Goal: Check status: Check status

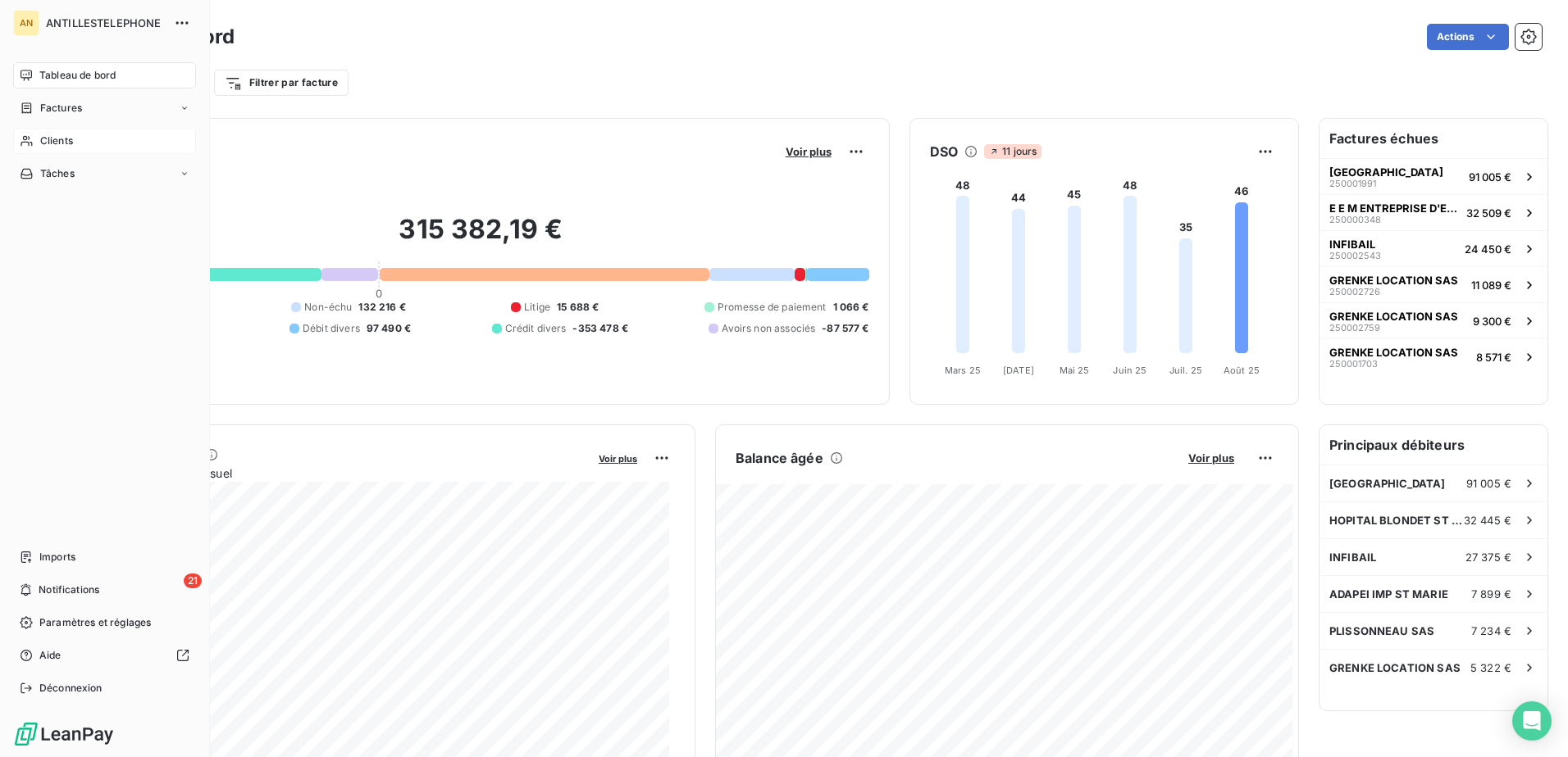
click at [40, 144] on span "Clients" at bounding box center [57, 141] width 33 height 14
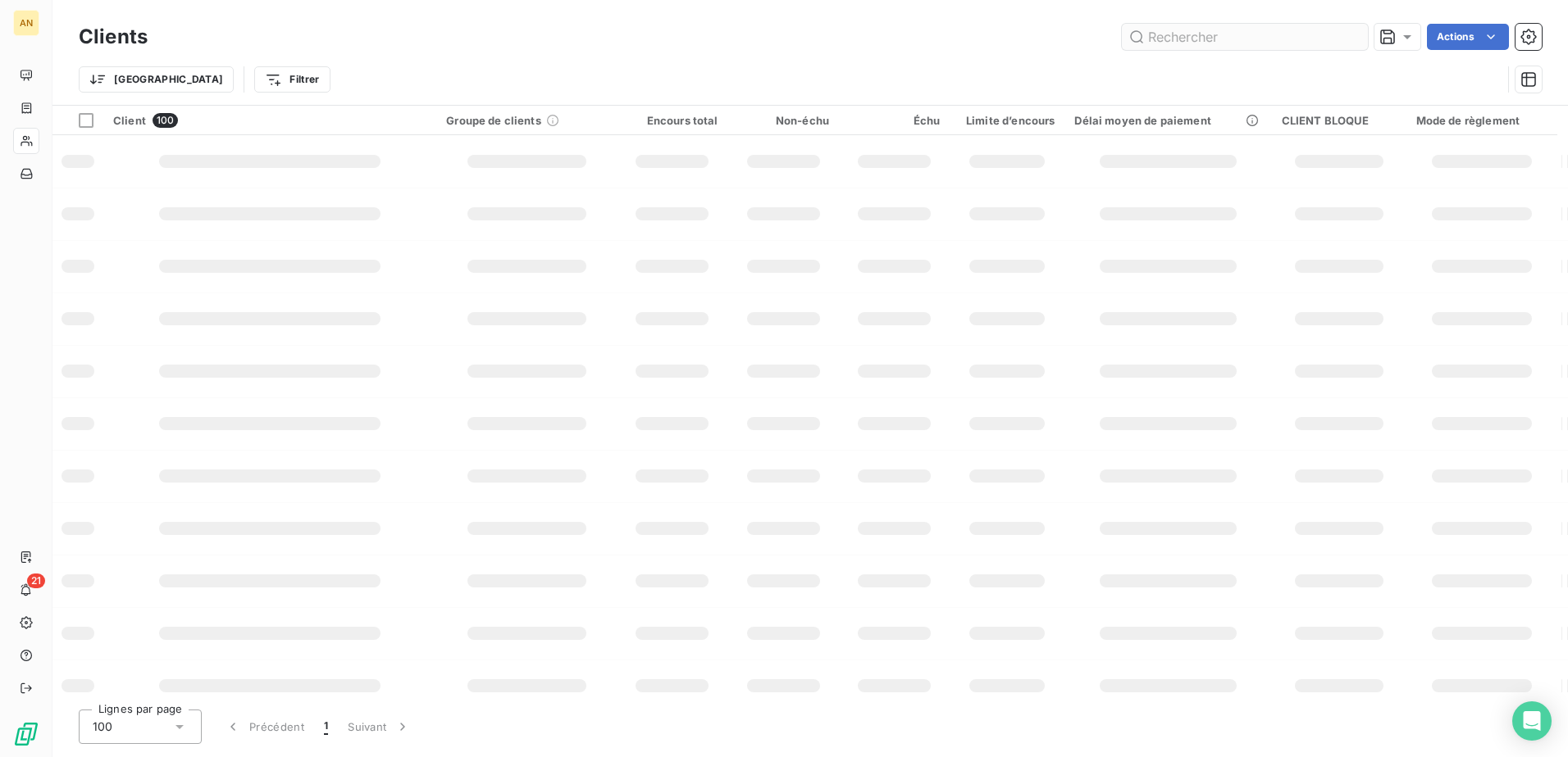
click at [1264, 41] on input "text" at bounding box center [1244, 37] width 246 height 26
type input "urass"
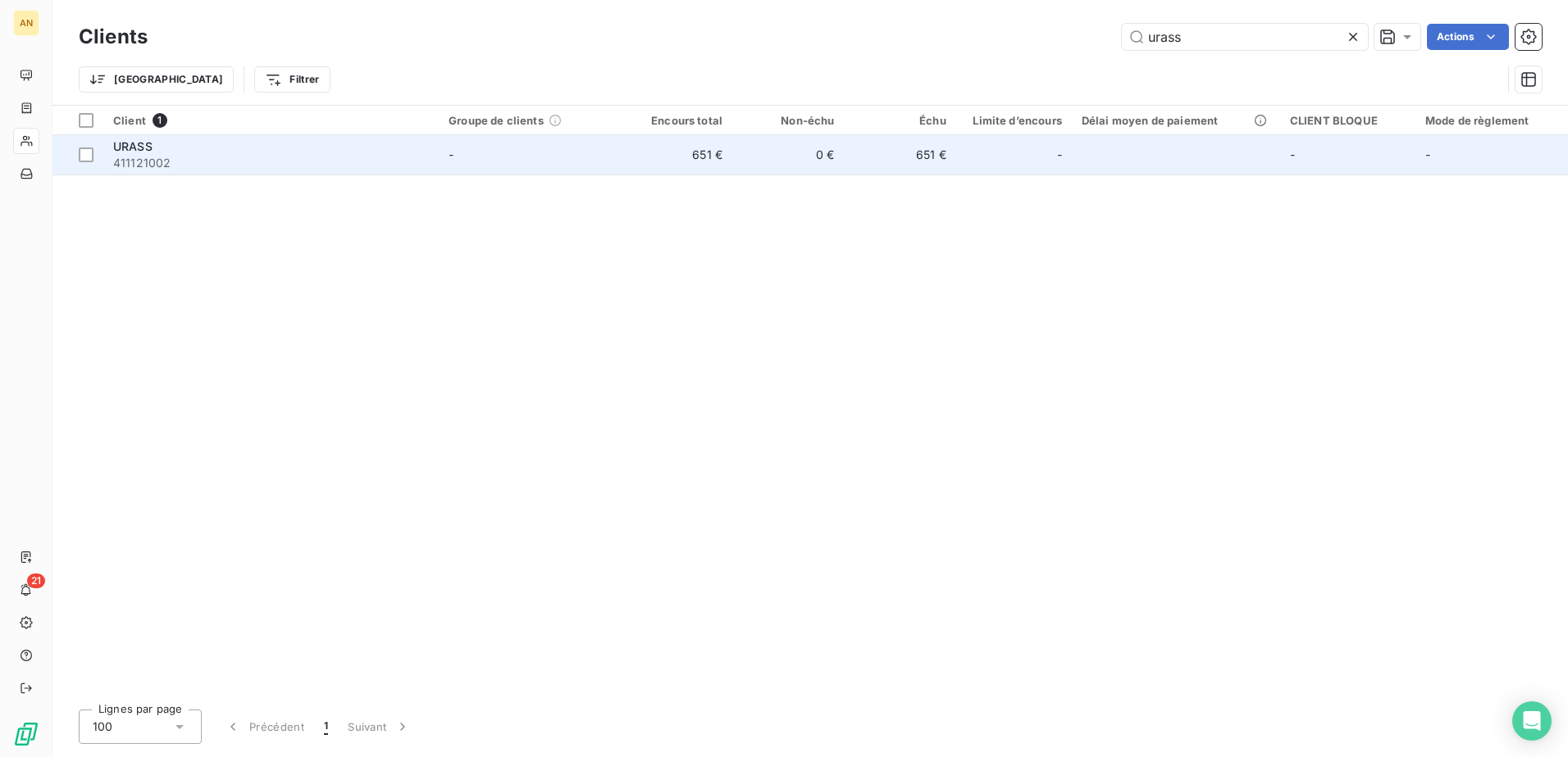
click at [909, 156] on td "651 €" at bounding box center [900, 154] width 112 height 39
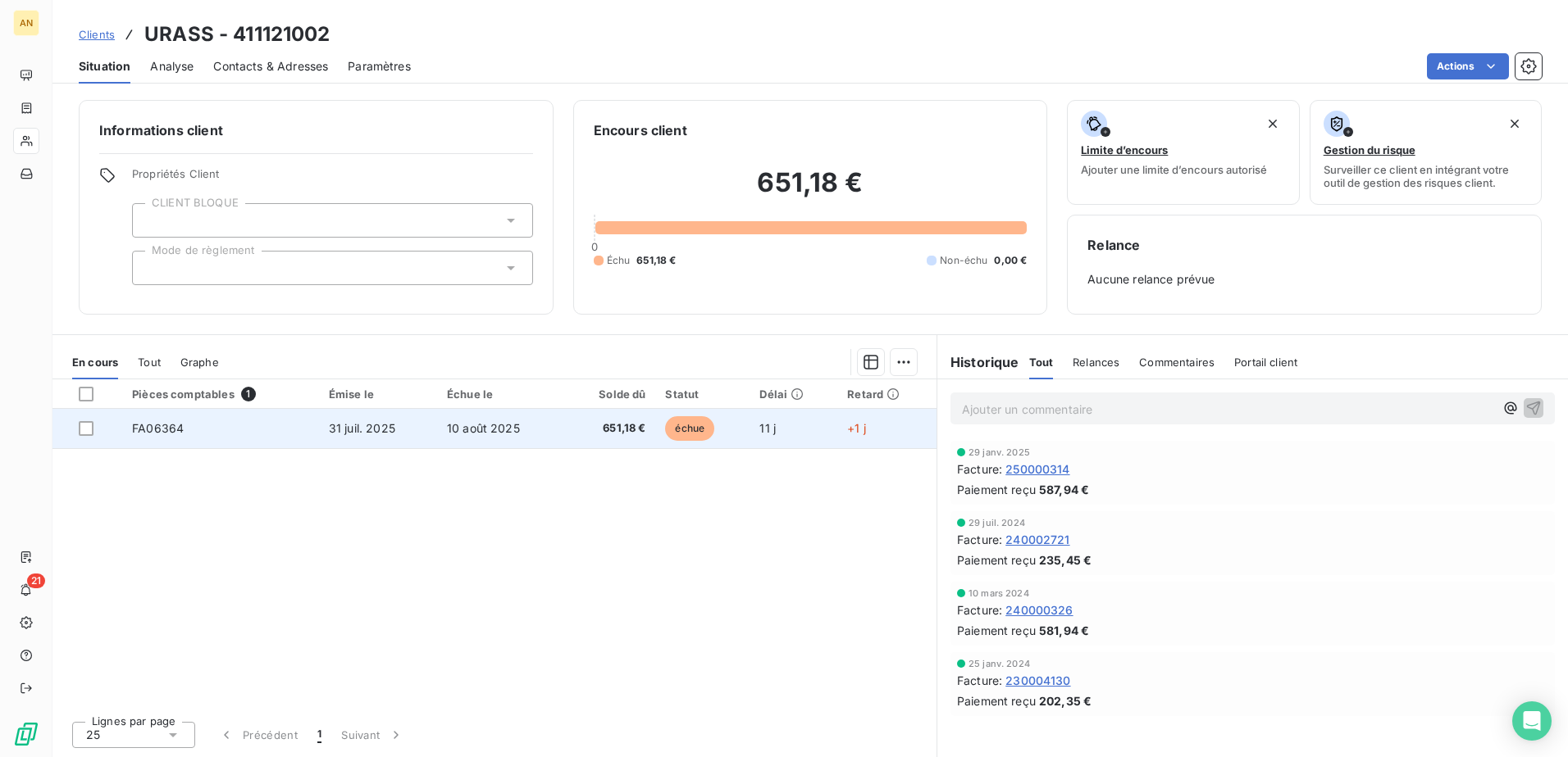
click at [592, 433] on span "651,18 €" at bounding box center [610, 429] width 72 height 16
